Goal: Check status: Check status

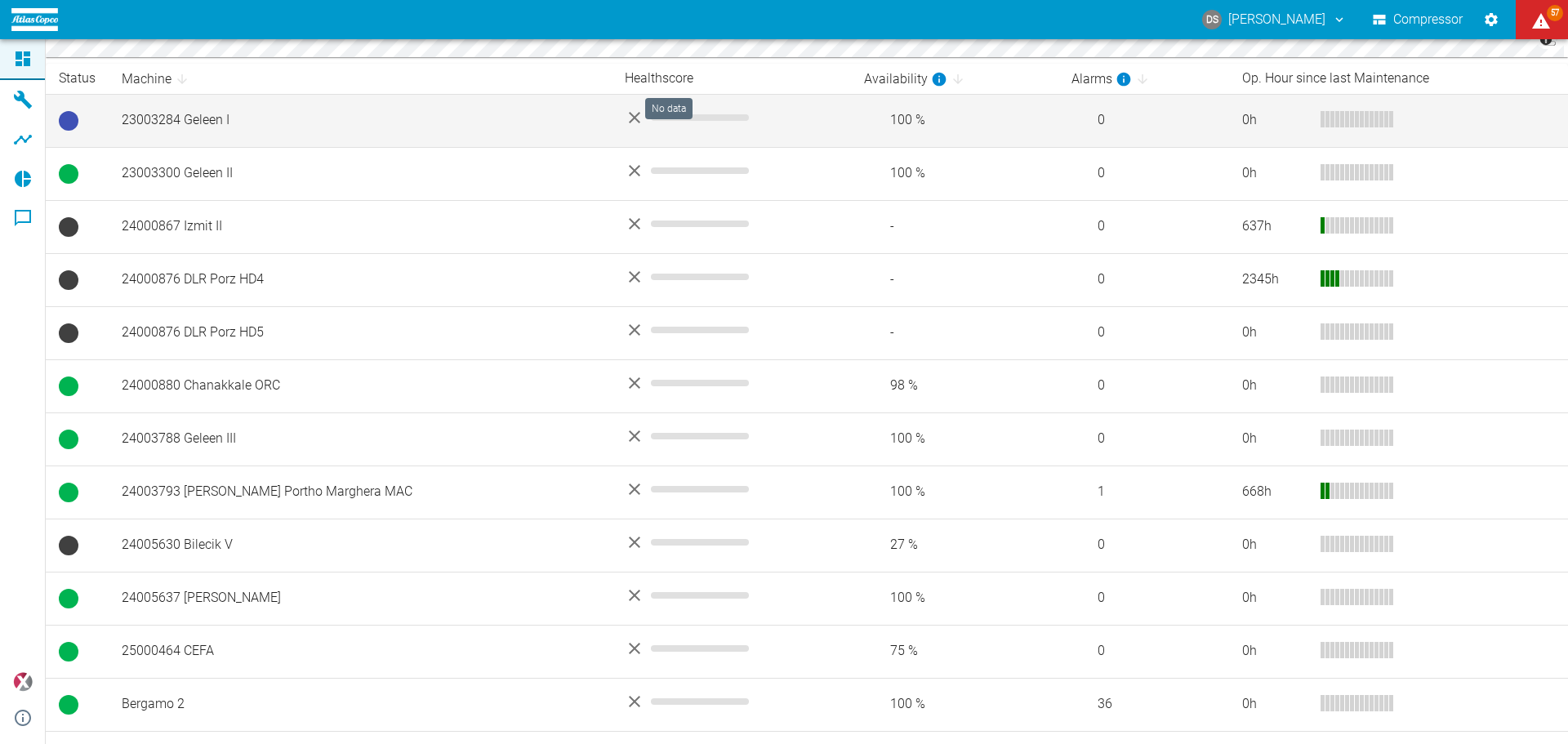
scroll to position [389, 0]
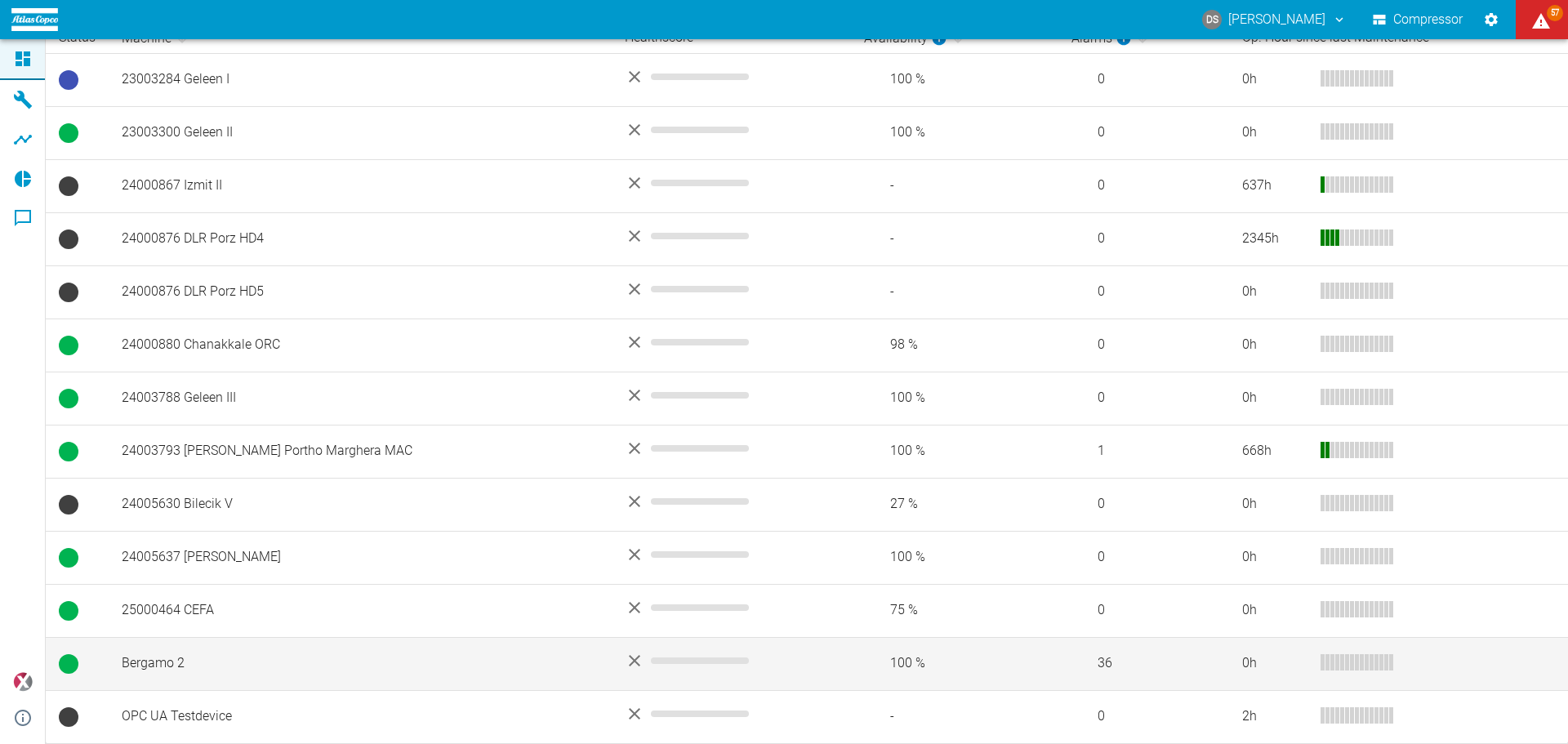
click at [146, 656] on td "Bergamo 2" at bounding box center [359, 663] width 503 height 53
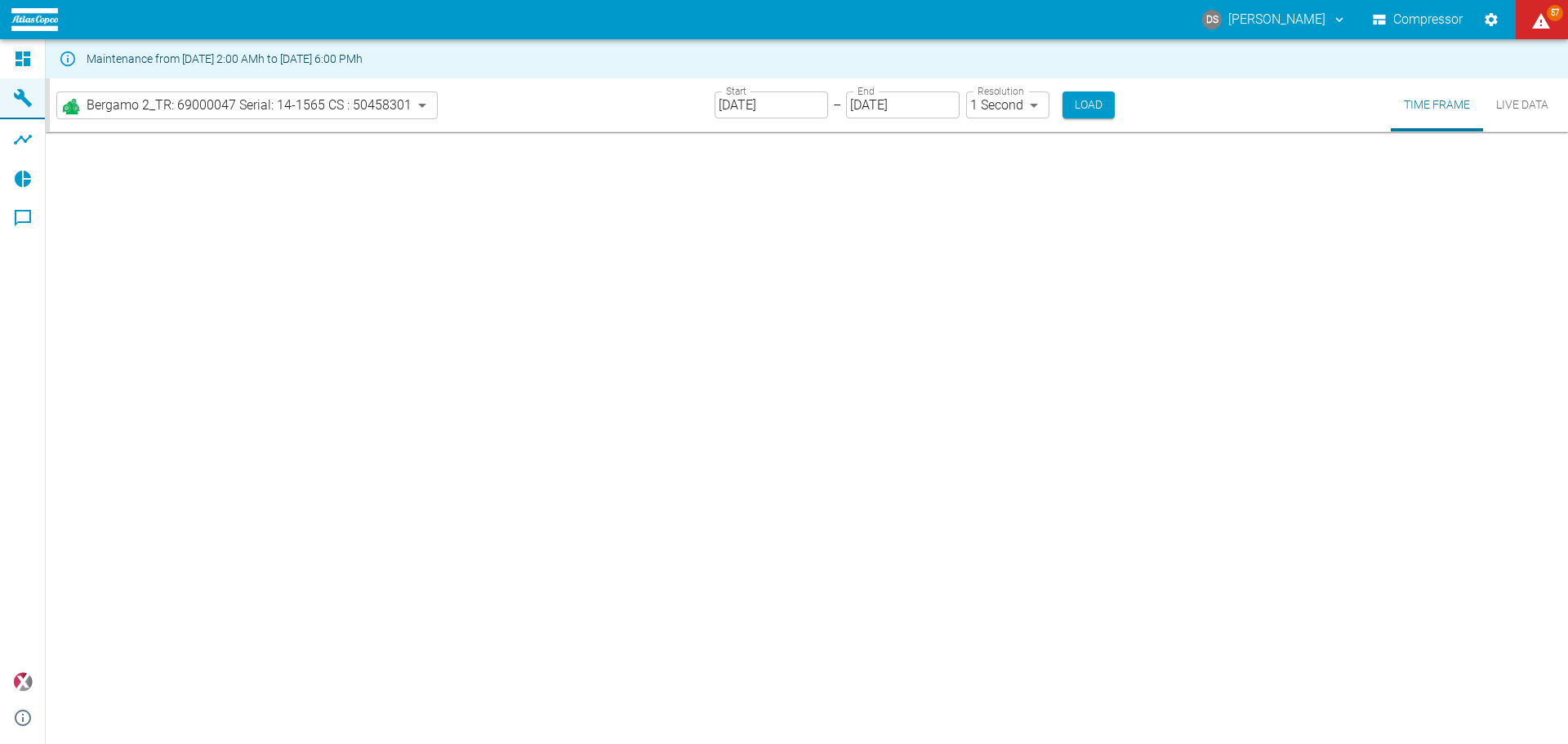
type input "2min"
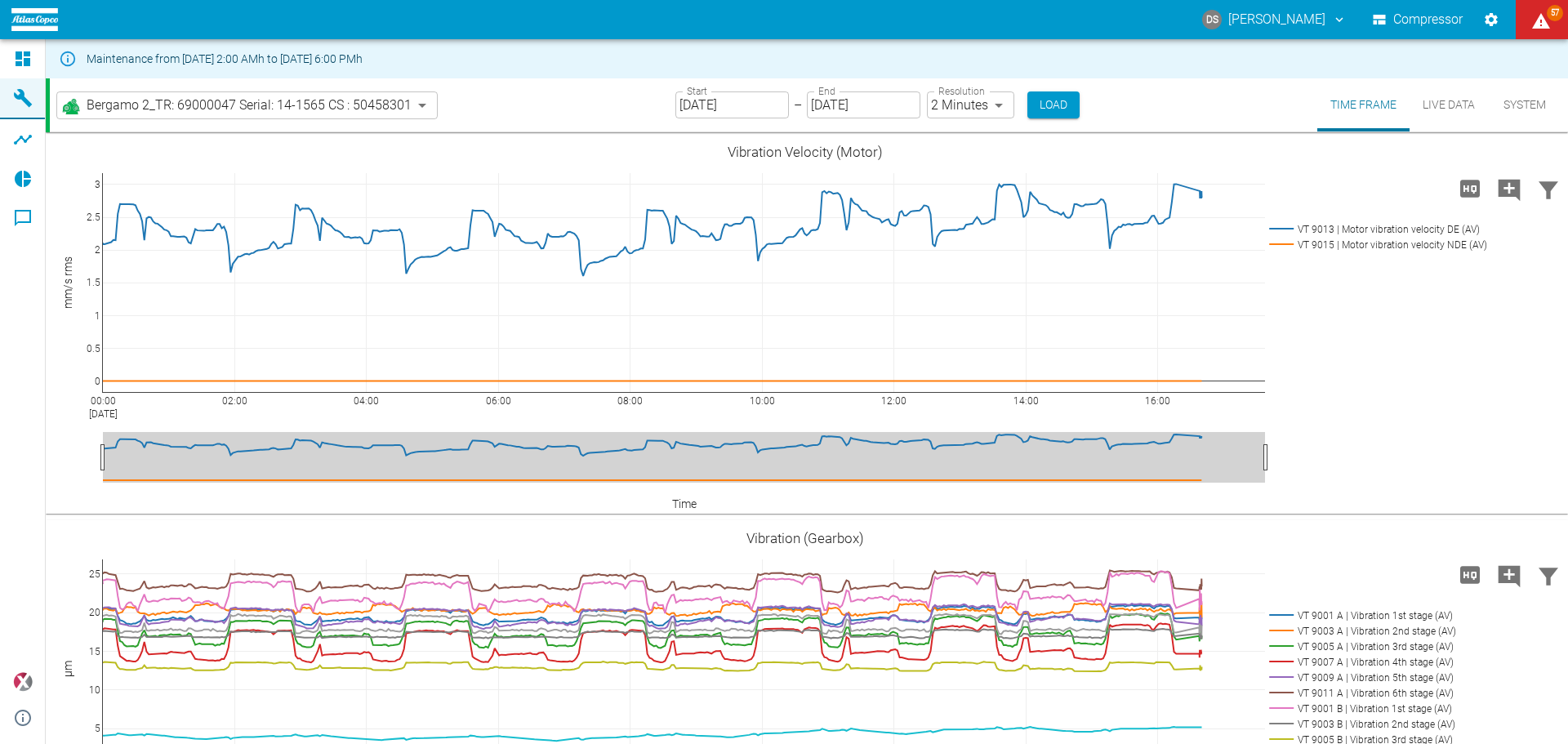
click at [744, 104] on input "[DATE]" at bounding box center [733, 105] width 114 height 27
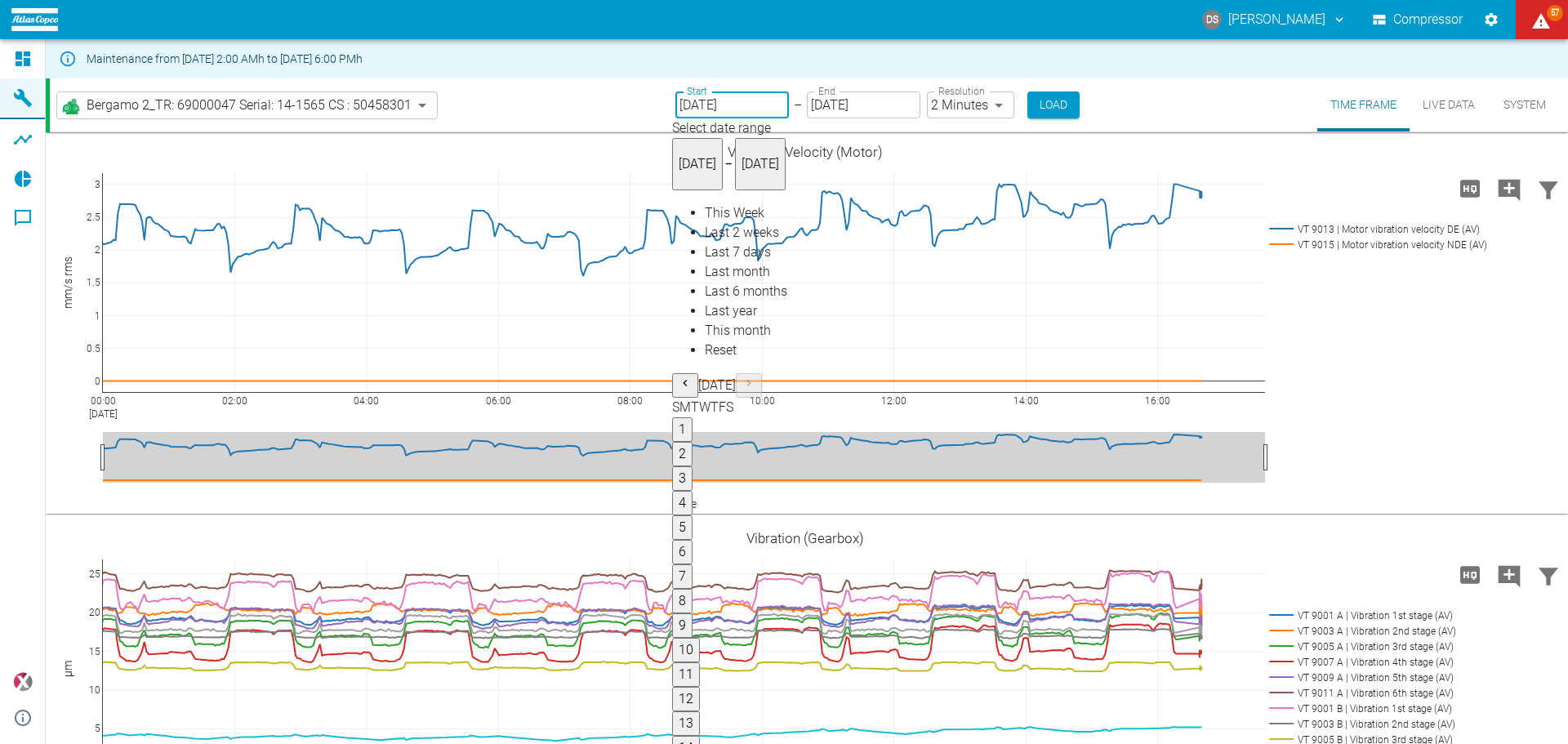
click at [700, 711] on button "13" at bounding box center [686, 723] width 28 height 25
type input "[DATE]"
type input "10min"
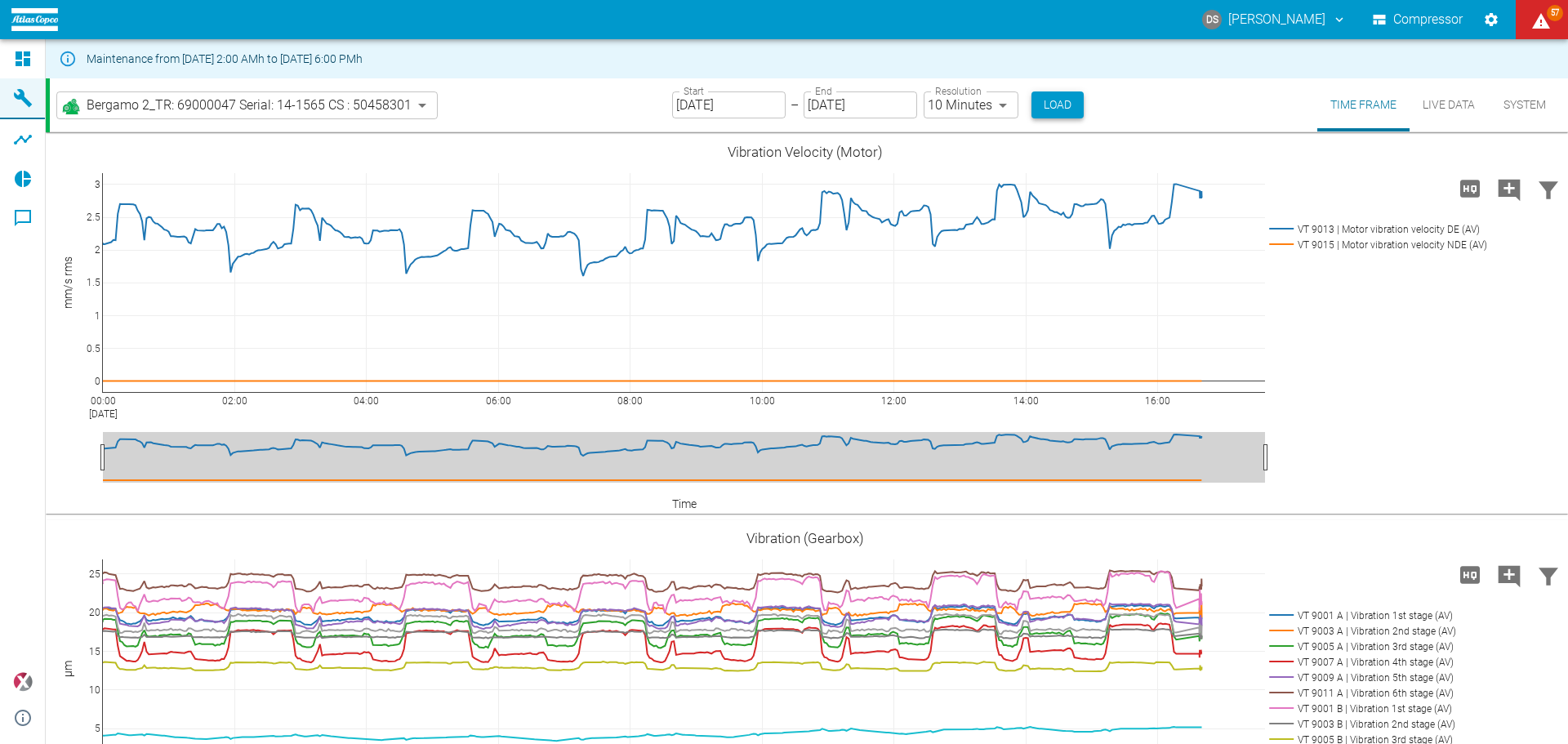
click at [1053, 98] on button "Load" at bounding box center [1057, 105] width 52 height 27
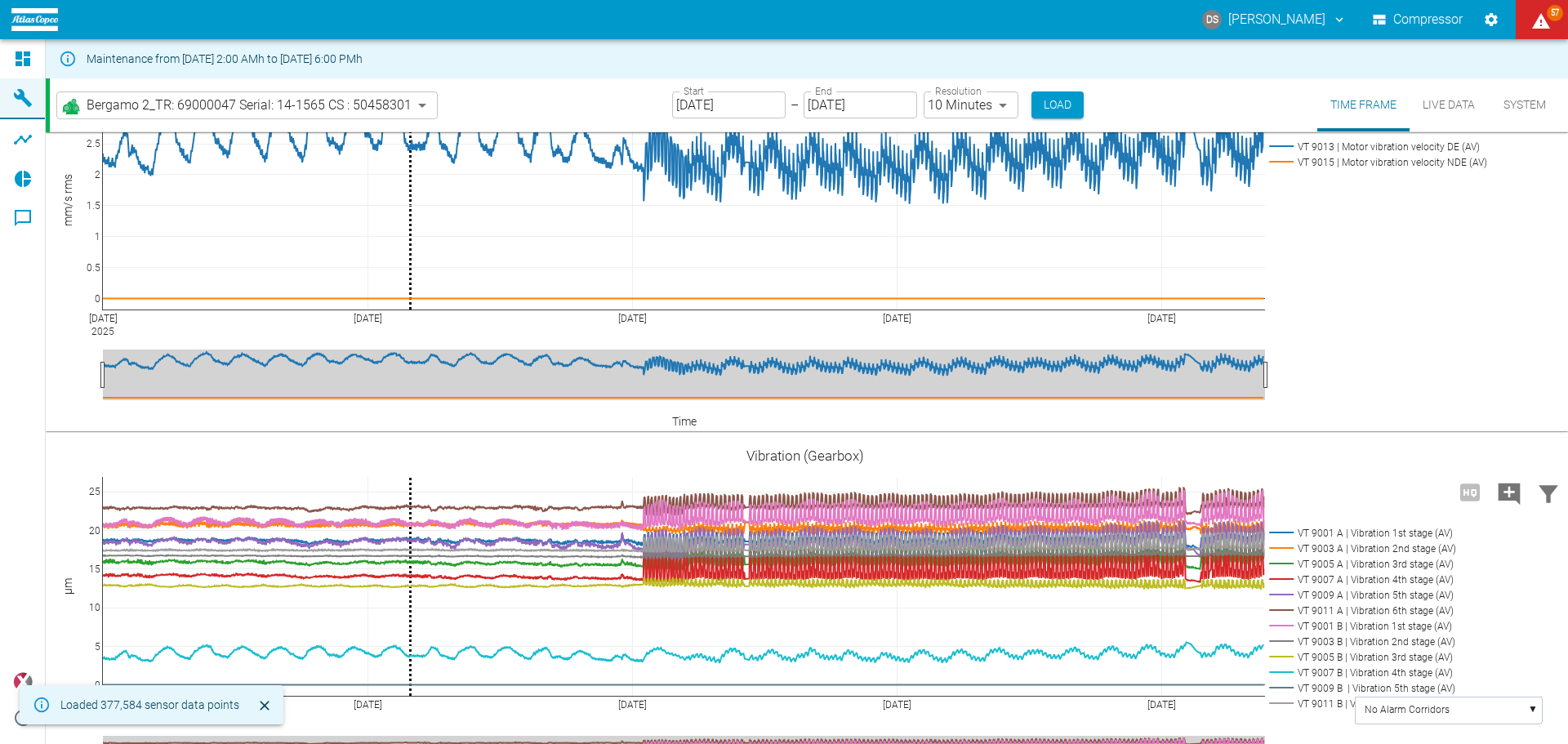
scroll to position [82, 0]
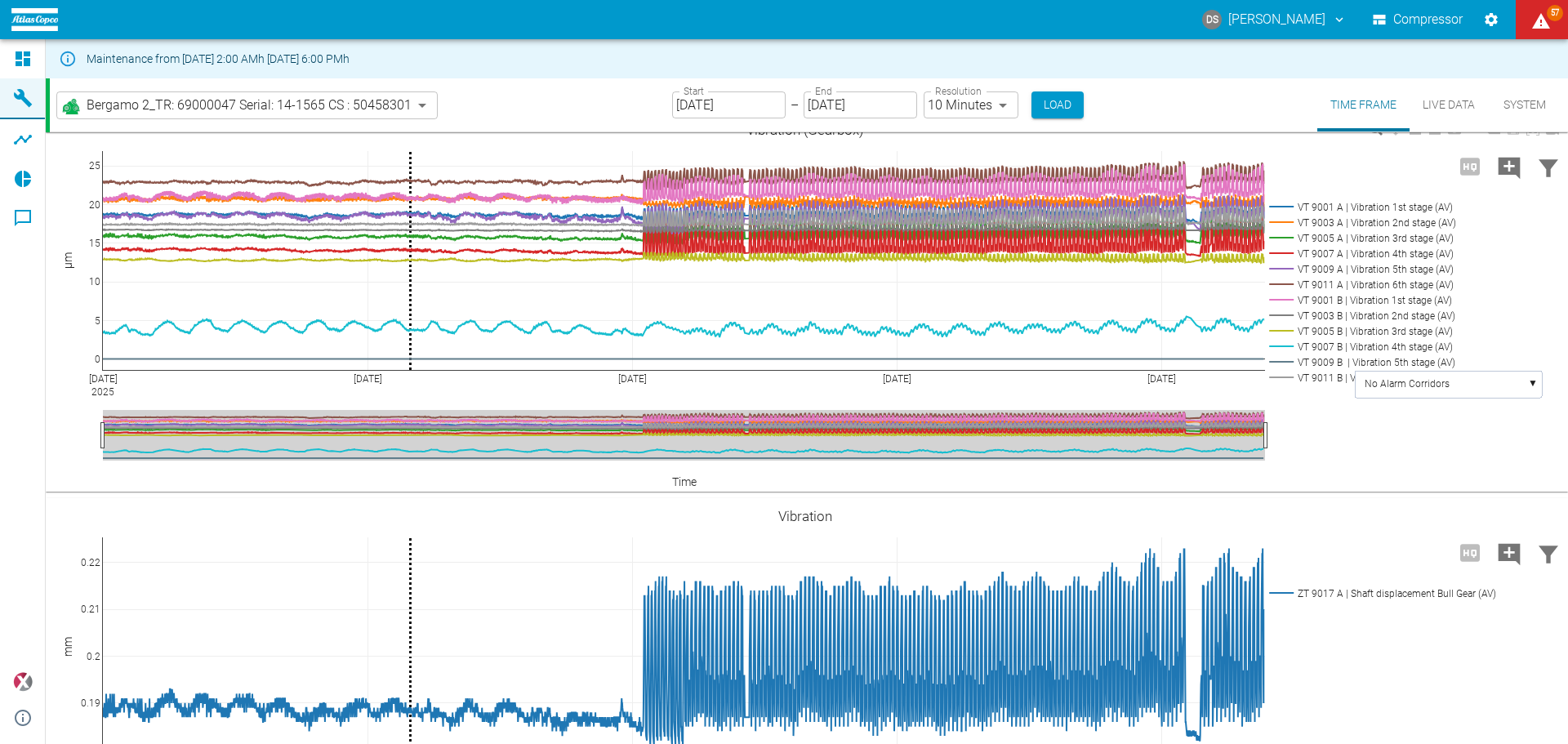
scroll to position [326, 0]
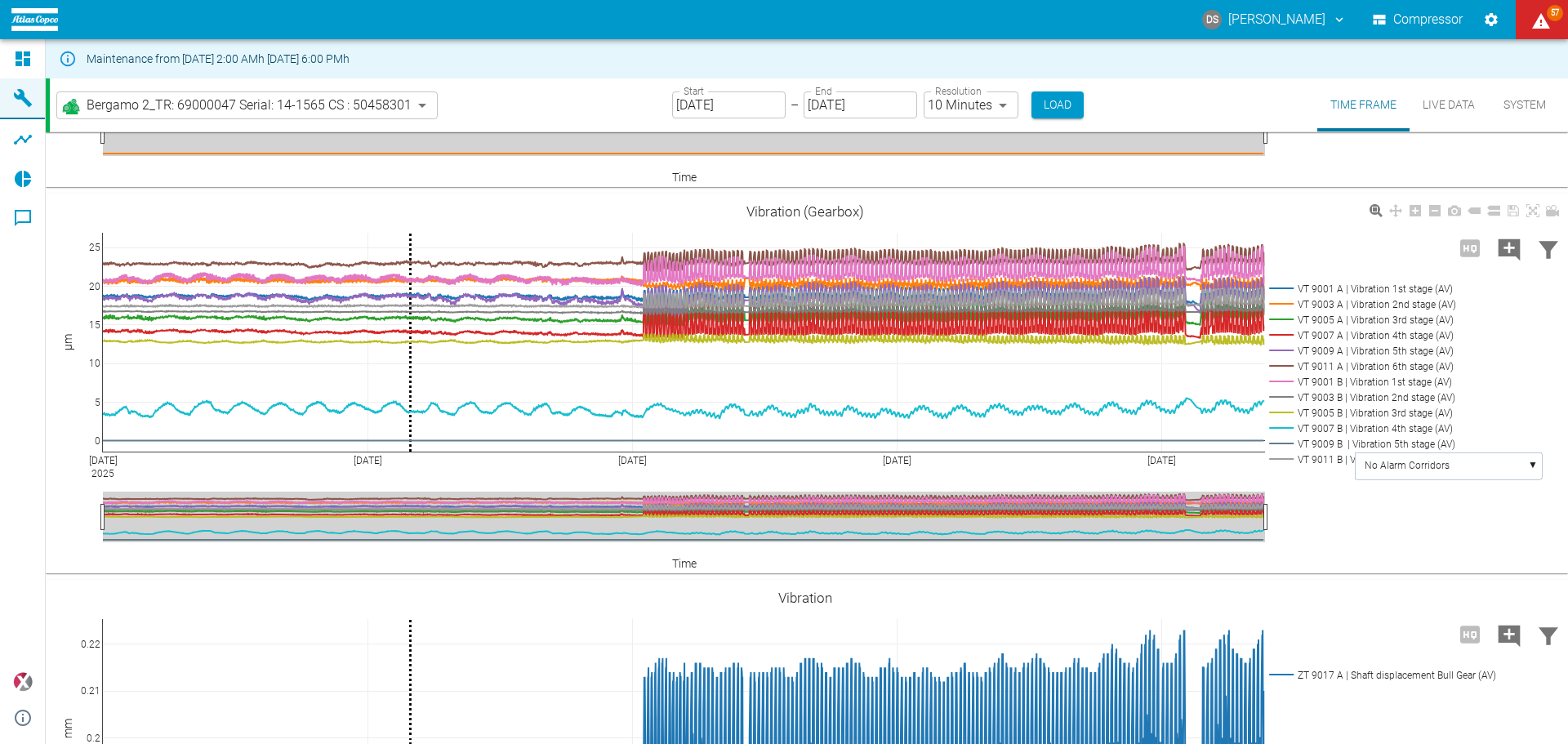
click at [424, 559] on div "Jul 13 2025 Jul 20 Jul 27 Aug 3 Aug 10 0 5 10 15 20 25 VT 9001 A | Vibration 1s…" at bounding box center [805, 384] width 1518 height 367
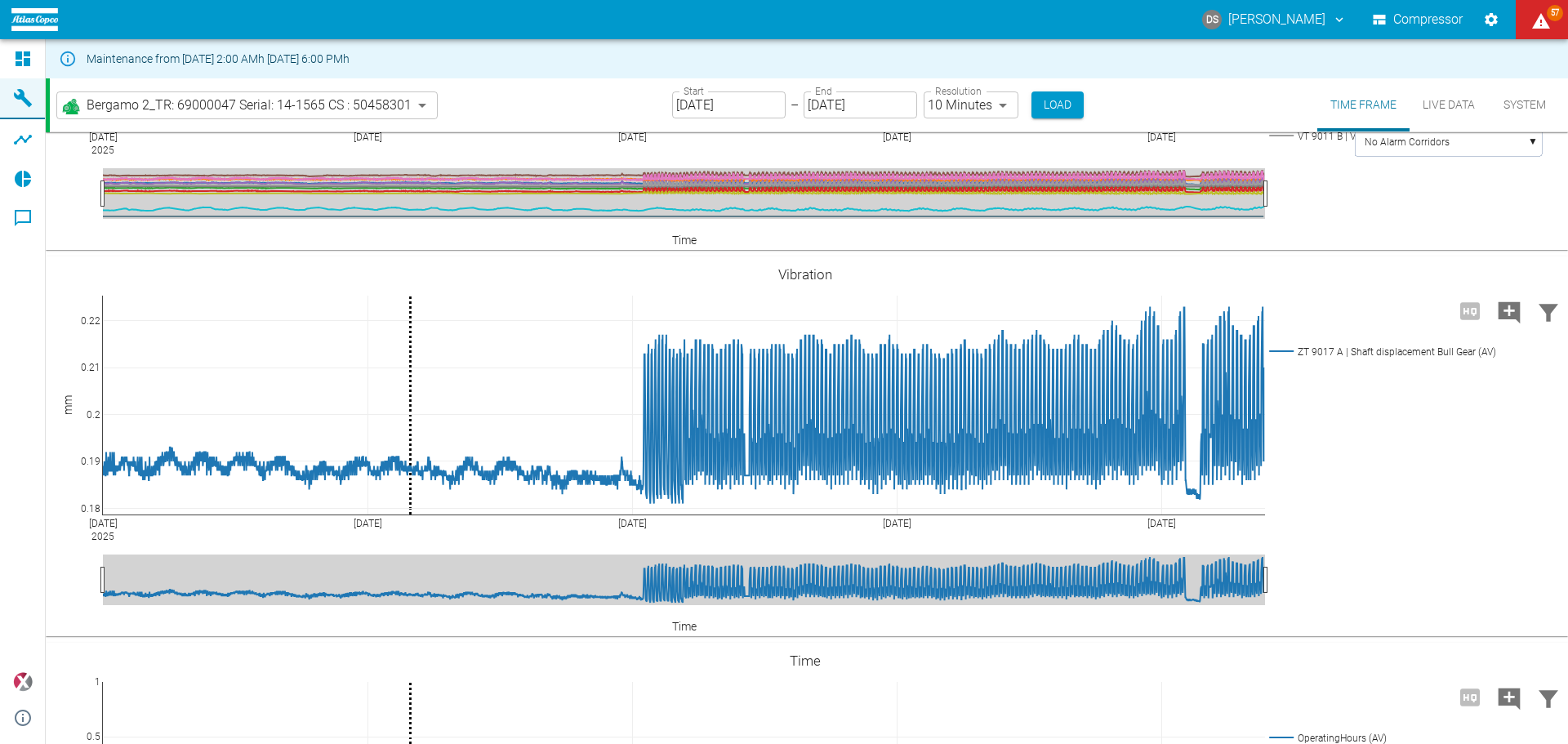
scroll to position [653, 0]
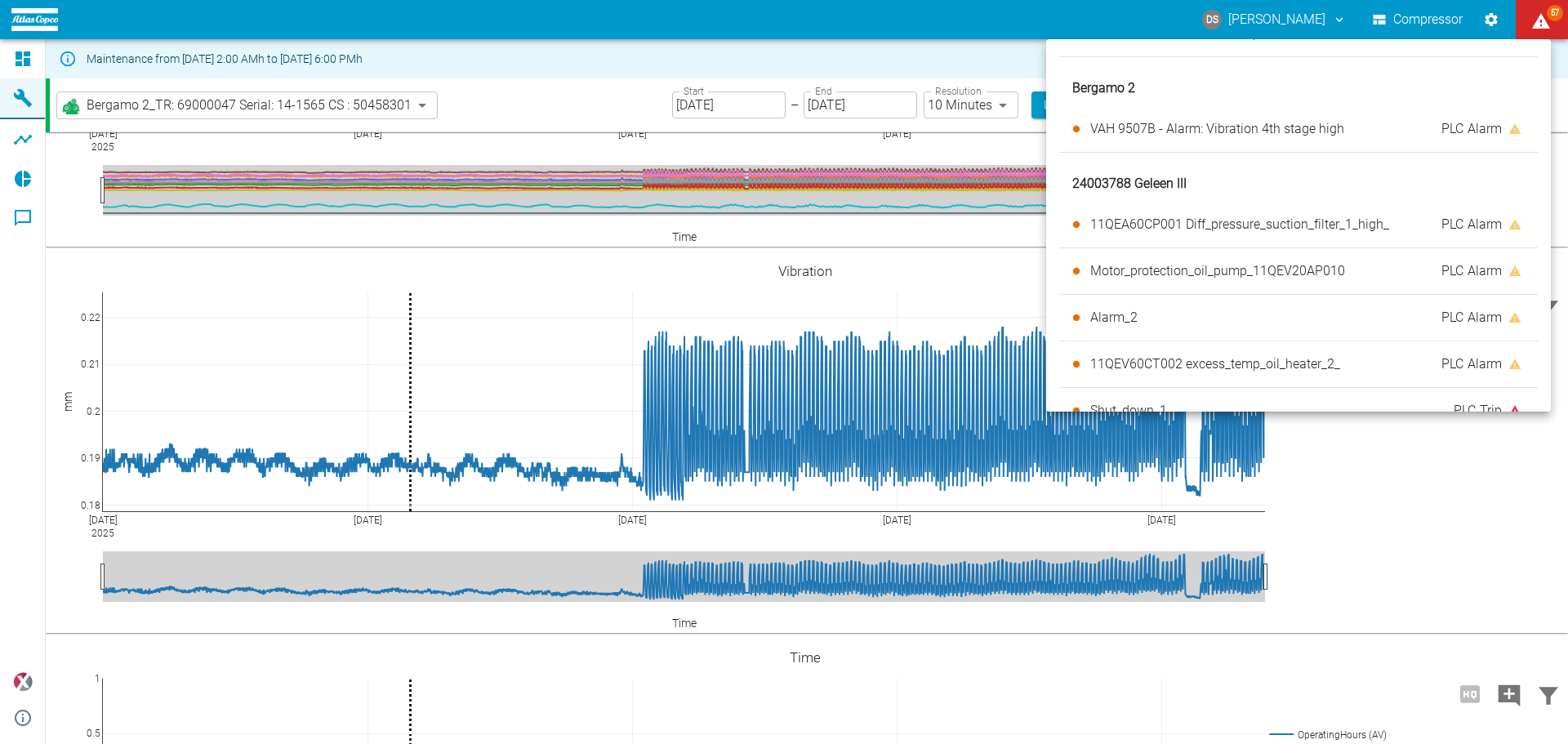
scroll to position [1714, 0]
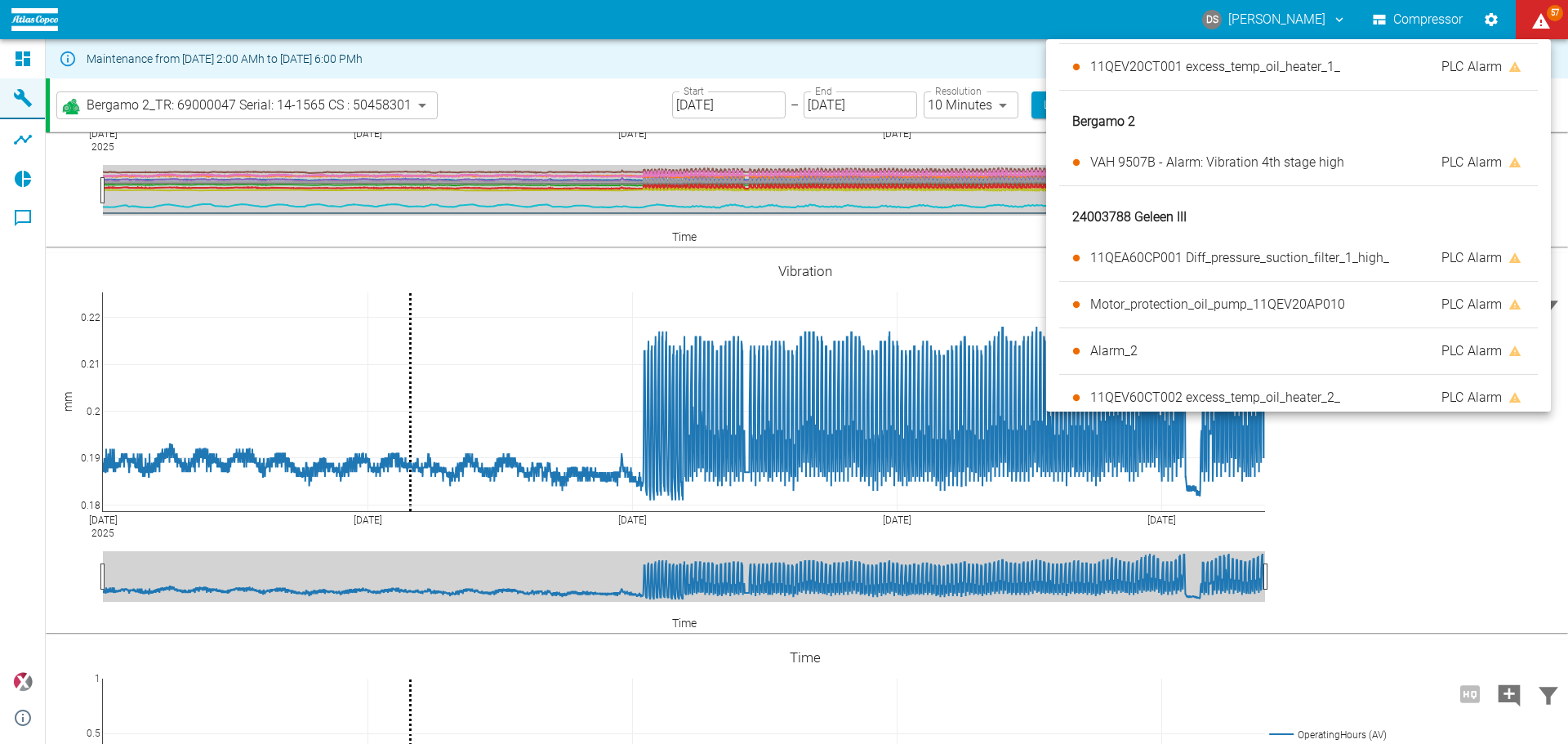
click at [1304, 161] on span "VAH 9507B - Alarm: Vibration 4th stage high" at bounding box center [1217, 162] width 254 height 16
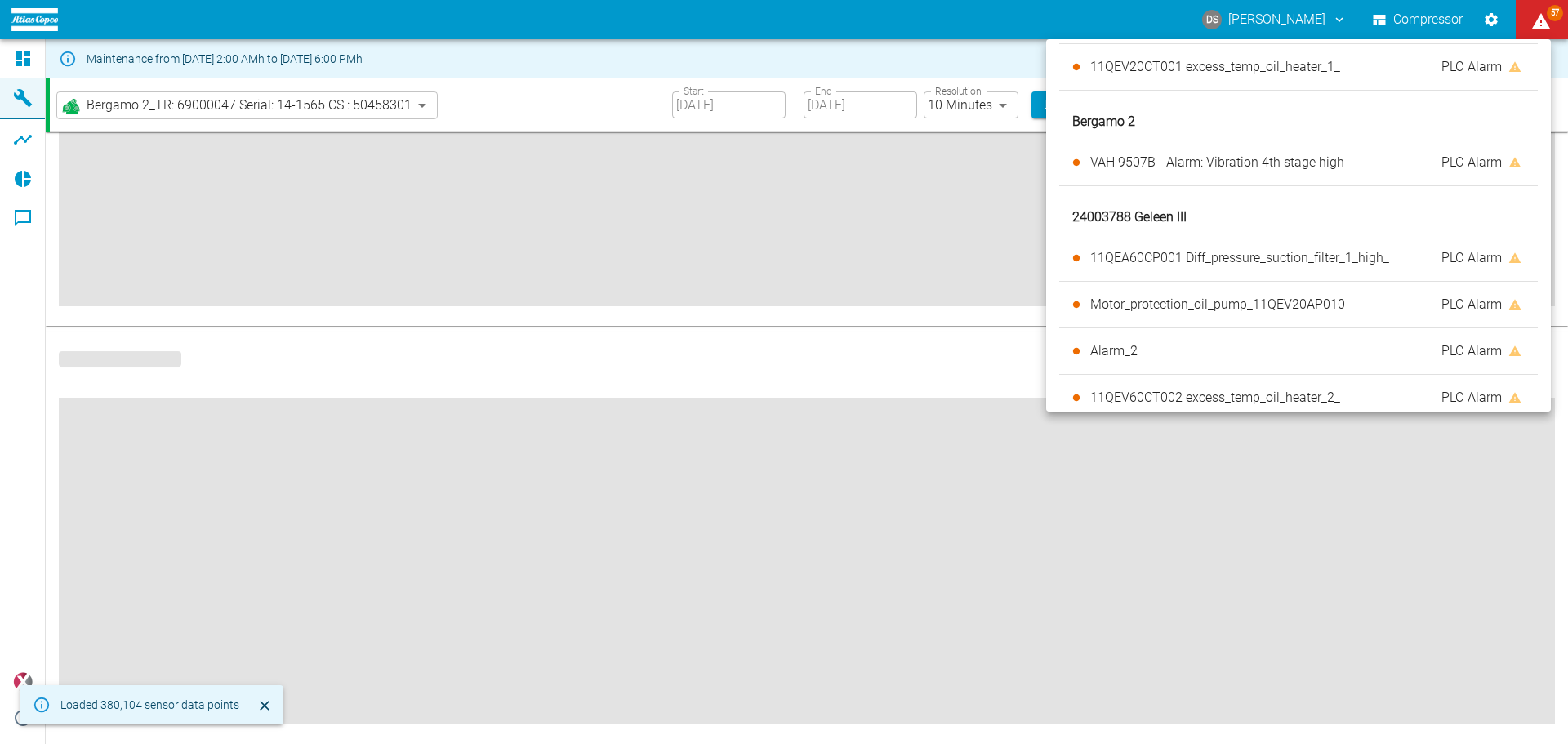
type input "[DATE]"
type input "2min"
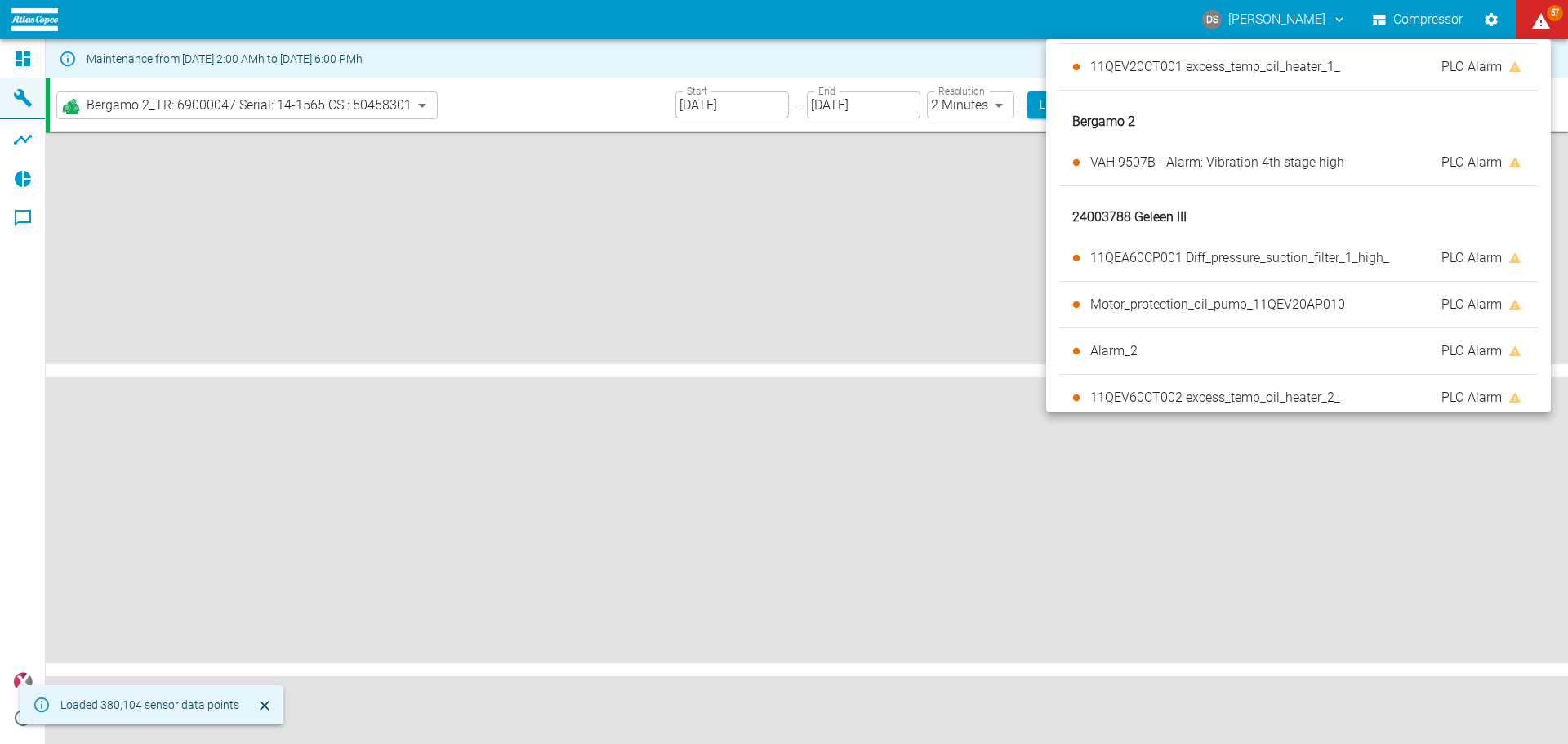
scroll to position [653, 0]
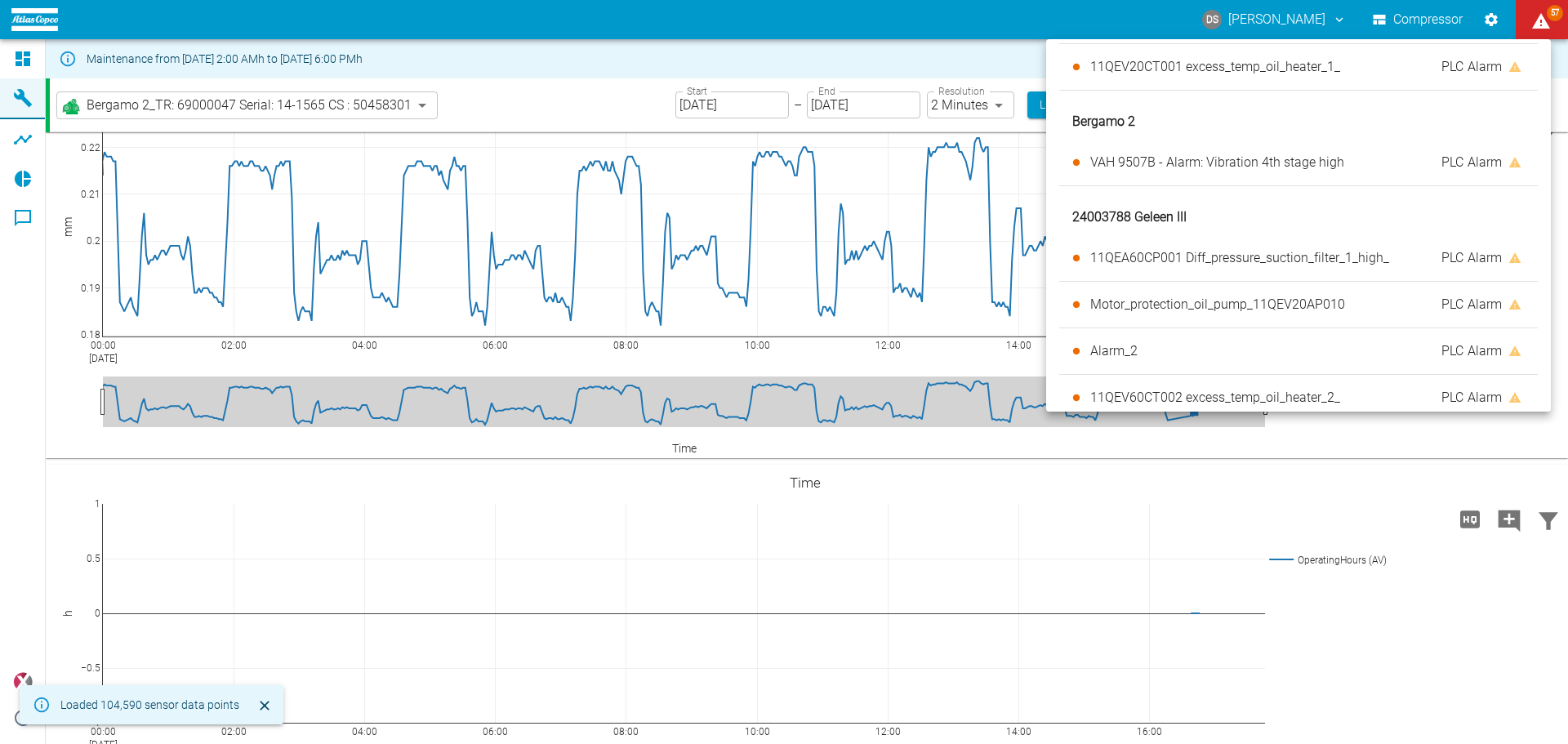
click at [1412, 545] on div at bounding box center [784, 372] width 1568 height 744
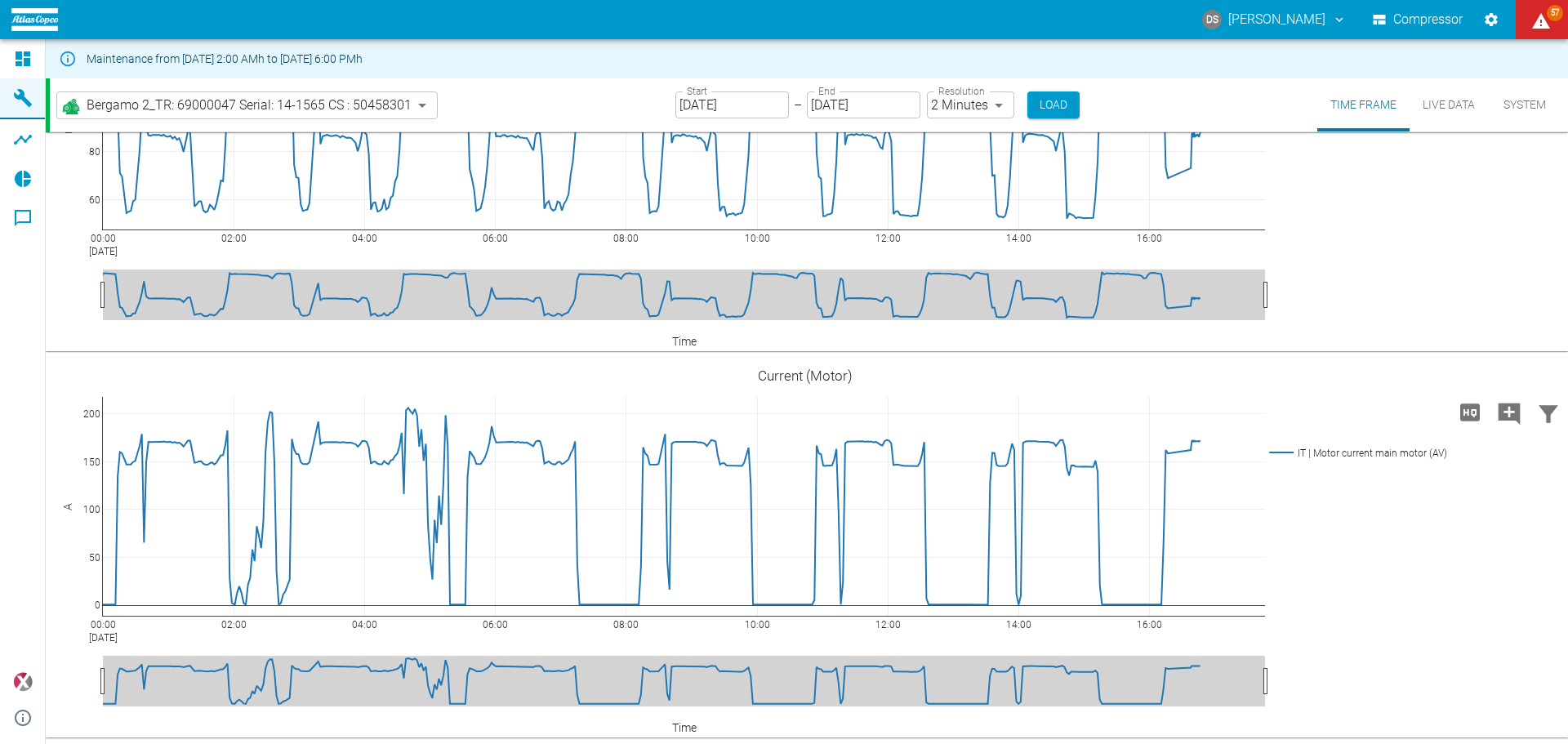
scroll to position [5632, 0]
click at [761, 101] on input "[DATE]" at bounding box center [733, 105] width 114 height 27
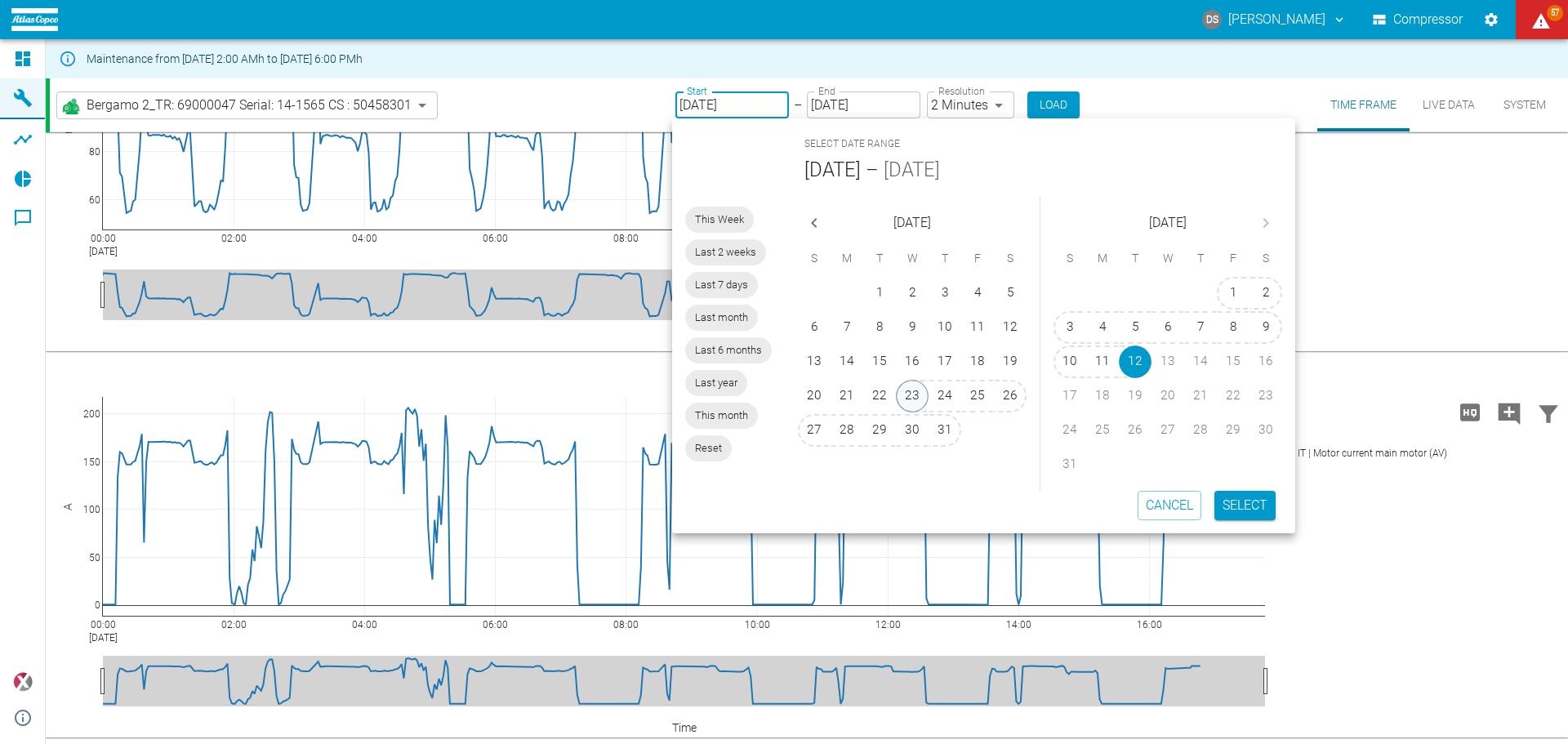
click at [897, 394] on button "23" at bounding box center [913, 396] width 33 height 33
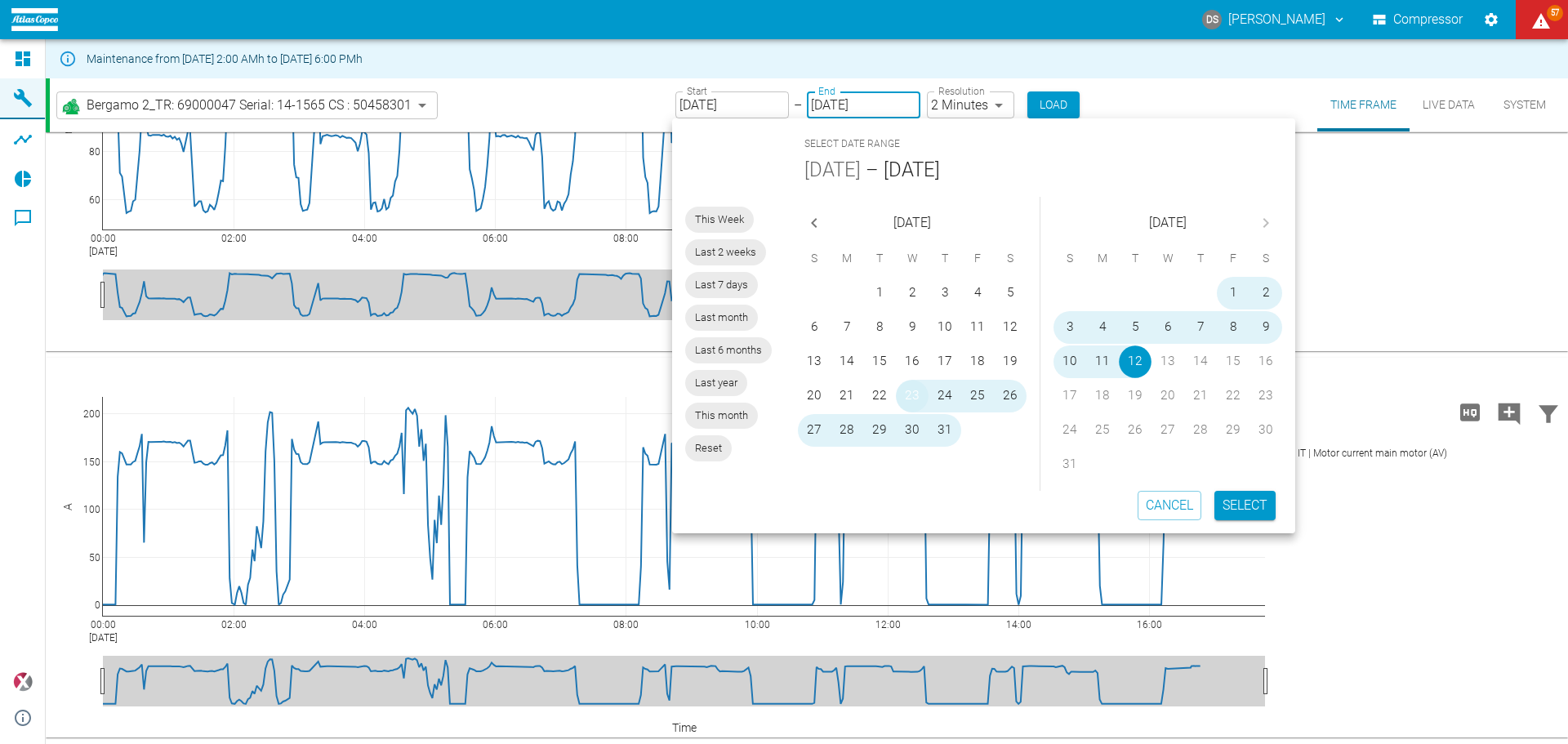
type input "07/23/2025"
click at [1238, 500] on button "Select" at bounding box center [1244, 505] width 62 height 29
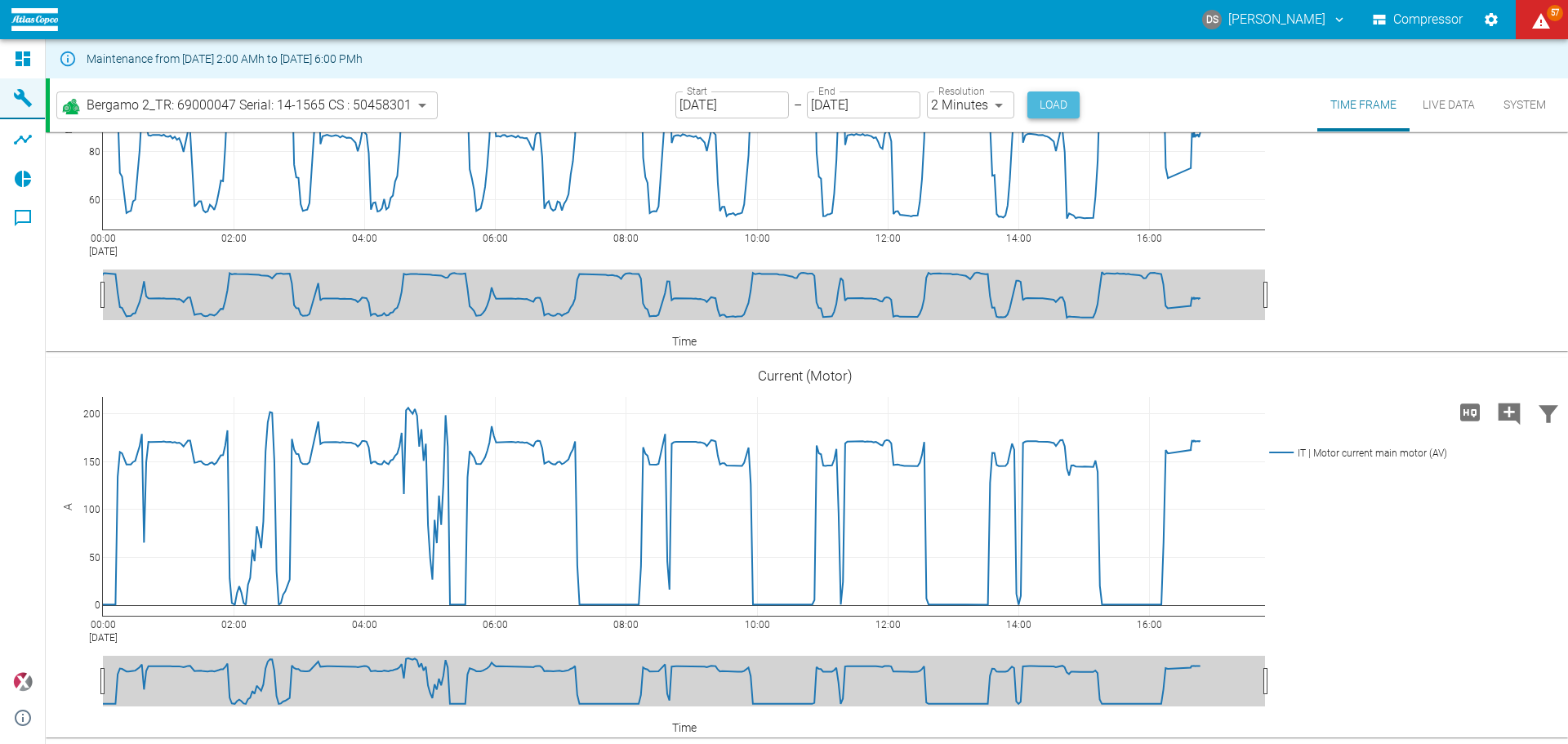
click at [1044, 96] on button "Load" at bounding box center [1053, 105] width 52 height 27
